Goal: Information Seeking & Learning: Learn about a topic

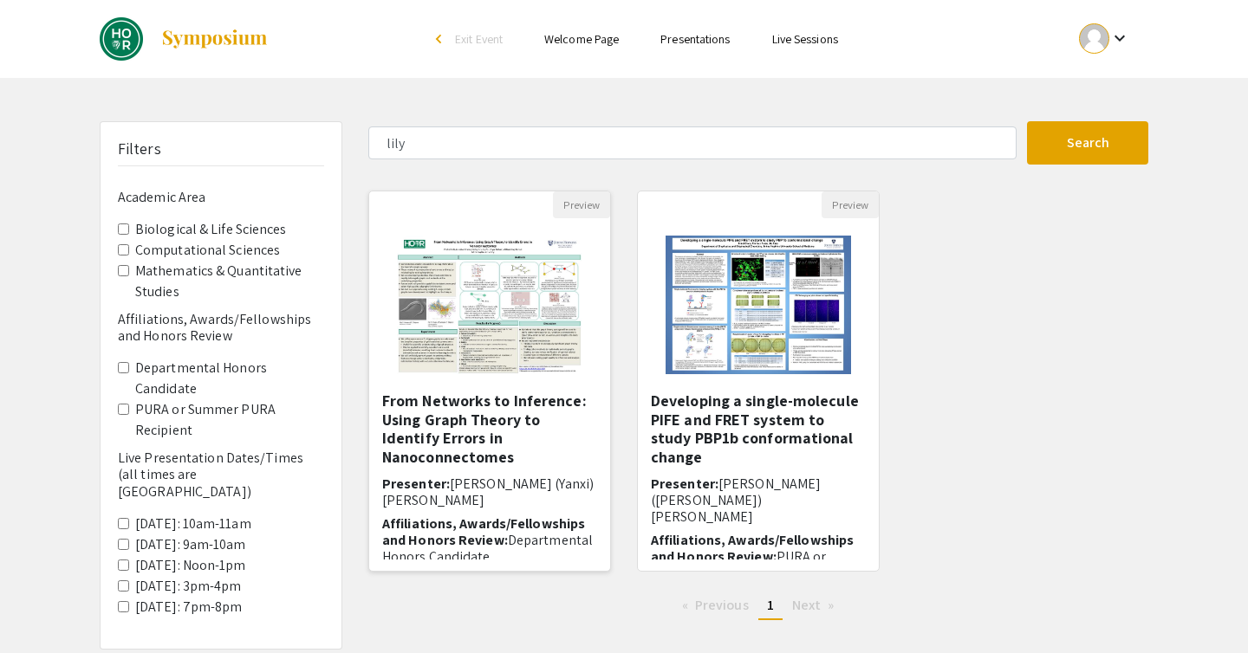
click at [544, 377] on img at bounding box center [489, 304] width 219 height 173
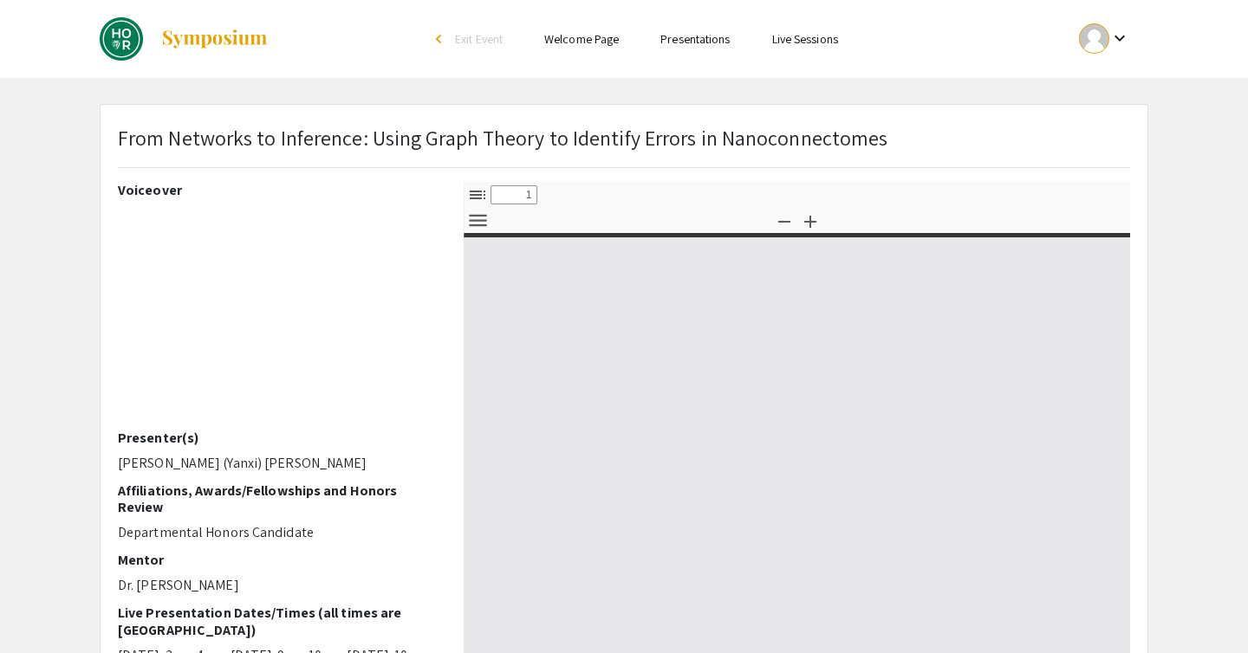
select select "custom"
type input "0"
select select "custom"
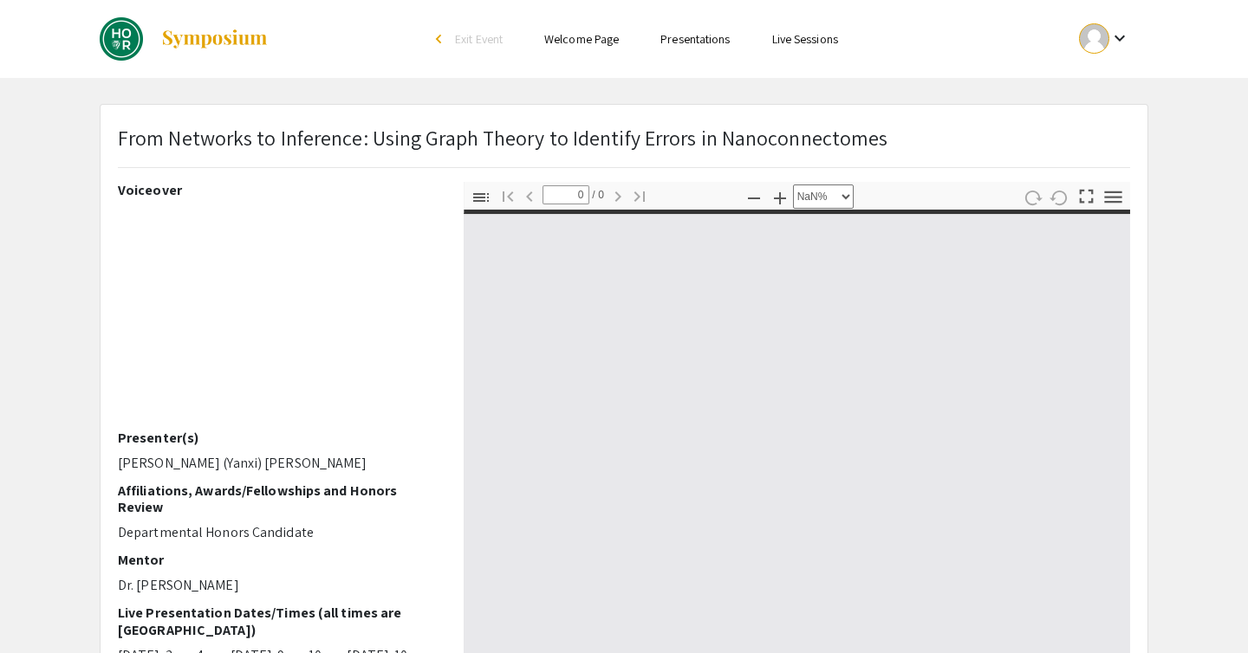
type input "1"
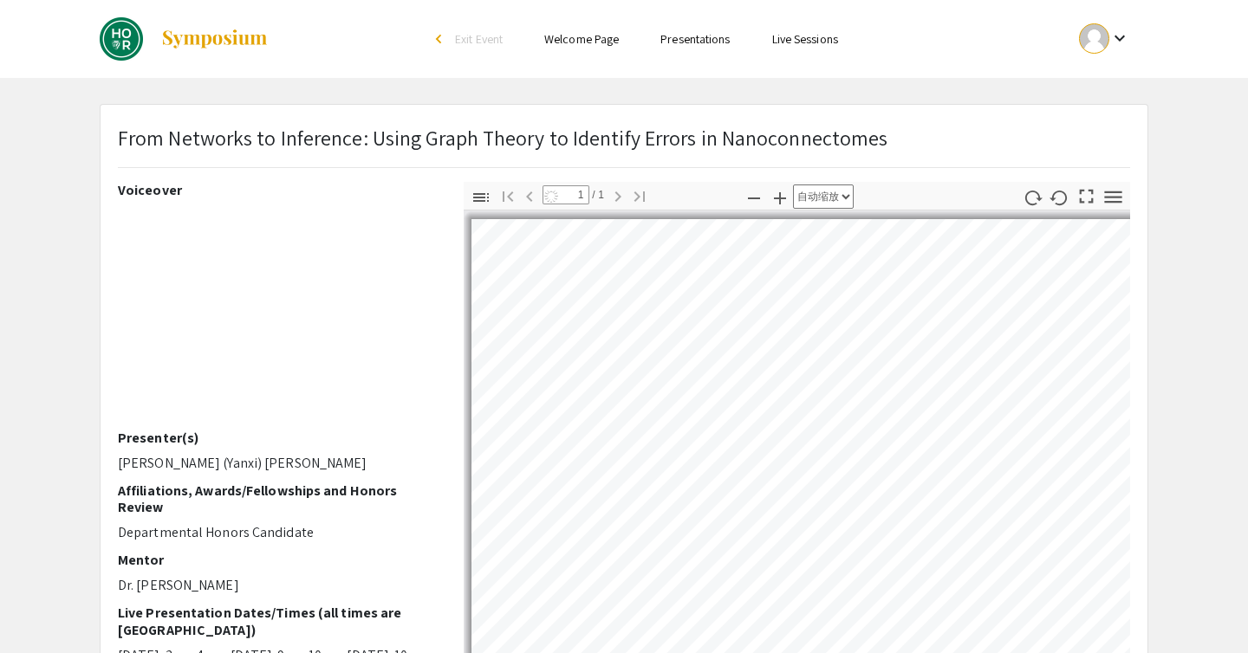
select select "auto"
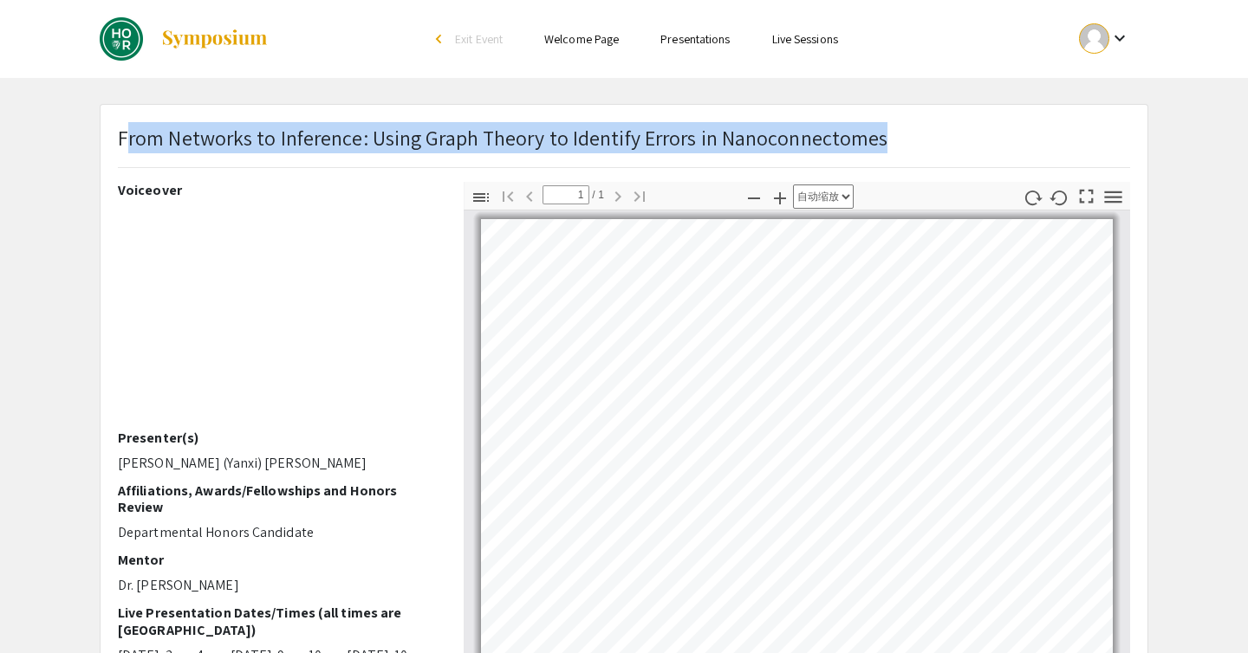
drag, startPoint x: 125, startPoint y: 138, endPoint x: 882, endPoint y: 131, distance: 757.5
click at [882, 131] on div "From Networks to Inference: Using Graph Theory to Identify Errors in Nanoconnec…" at bounding box center [624, 152] width 1038 height 60
copy span "rom Networks to Inference: Using Graph Theory to Identify Errors in Nanoconnect…"
click at [882, 131] on div "From Networks to Inference: Using Graph Theory to Identify Errors in Nanoconnec…" at bounding box center [624, 152] width 1038 height 60
